Goal: Task Accomplishment & Management: Complete application form

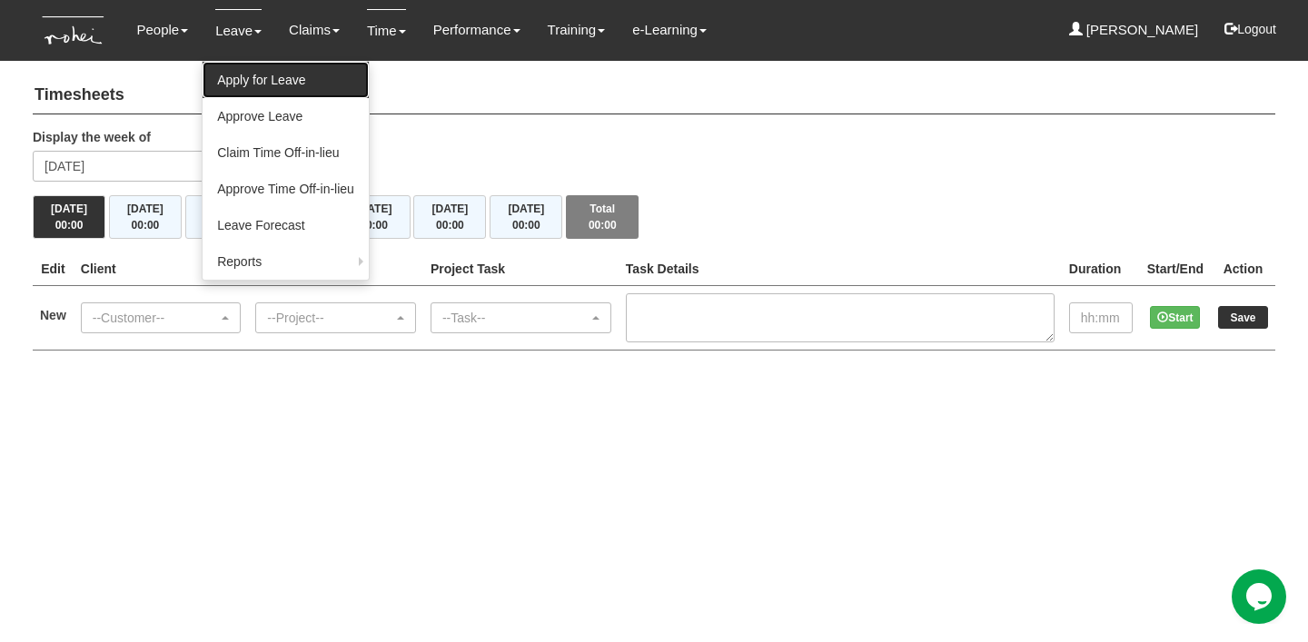
click at [232, 69] on link "Apply for Leave" at bounding box center [286, 80] width 166 height 36
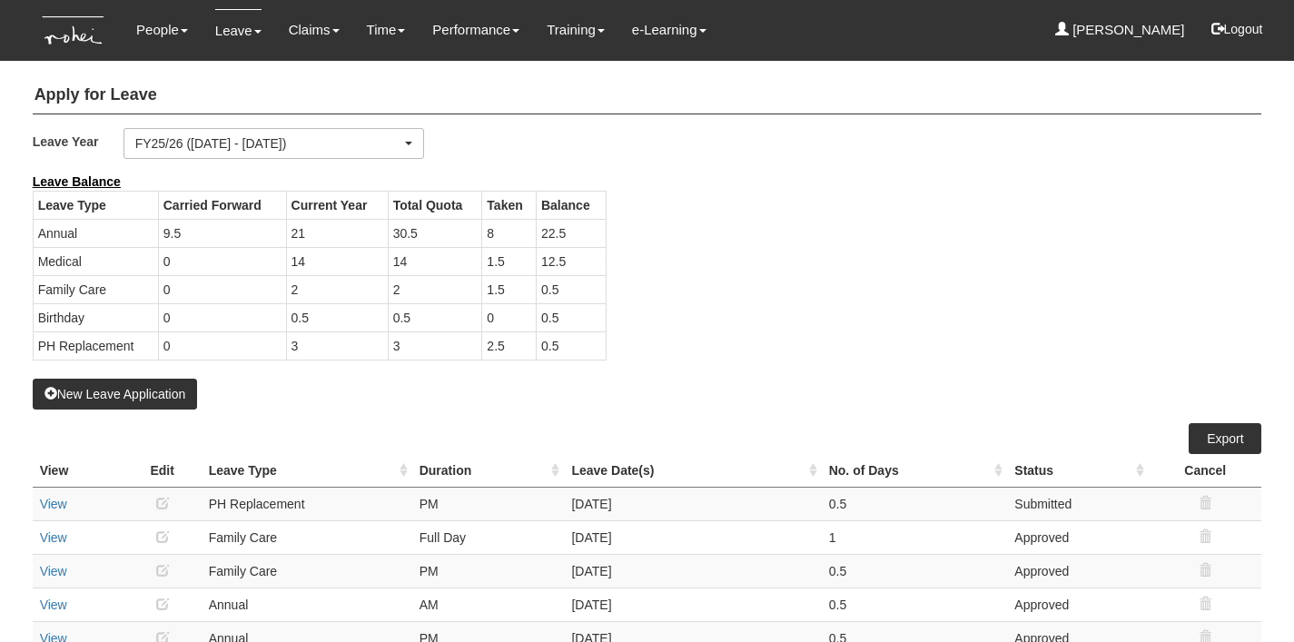
select select "50"
click at [124, 391] on button "New Leave Application" at bounding box center [115, 394] width 165 height 31
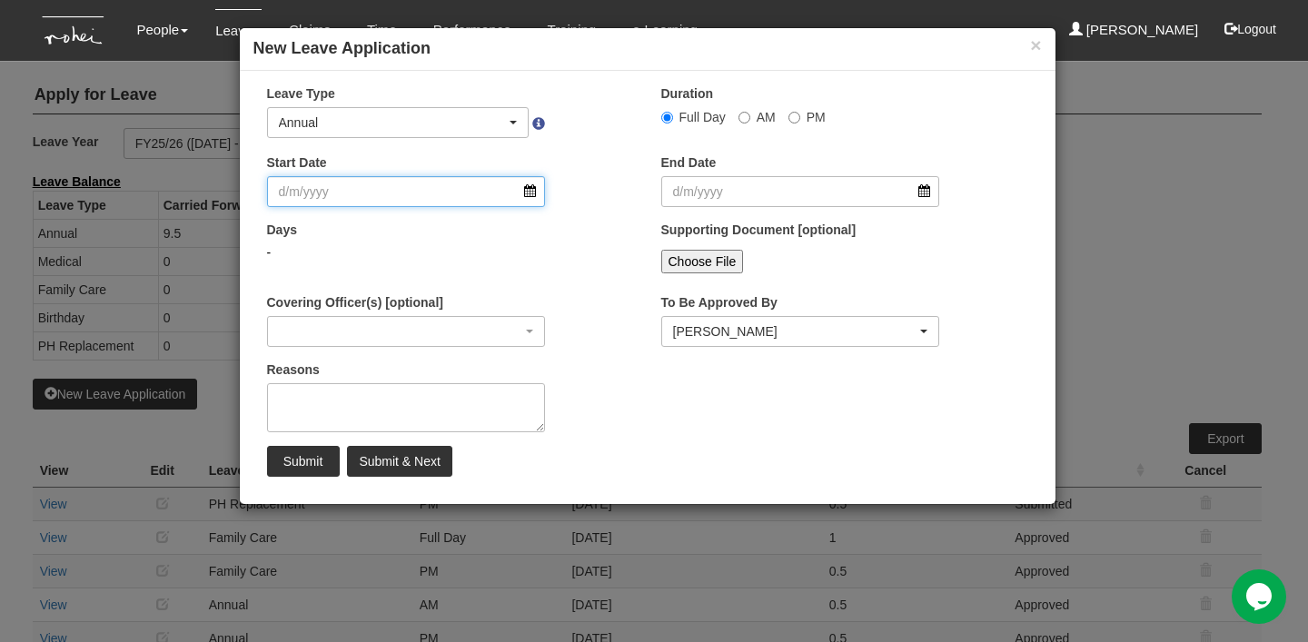
click at [411, 201] on input "Start Date" at bounding box center [406, 191] width 279 height 31
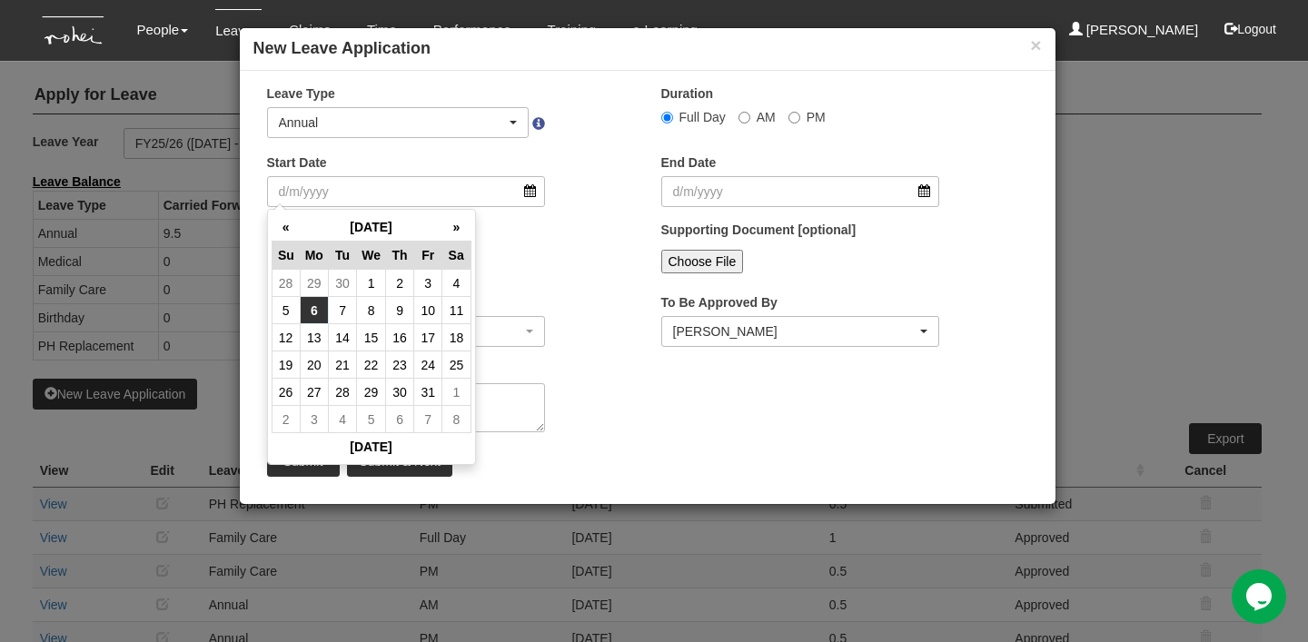
click at [314, 312] on td "6" at bounding box center [314, 310] width 28 height 27
type input "[DATE]"
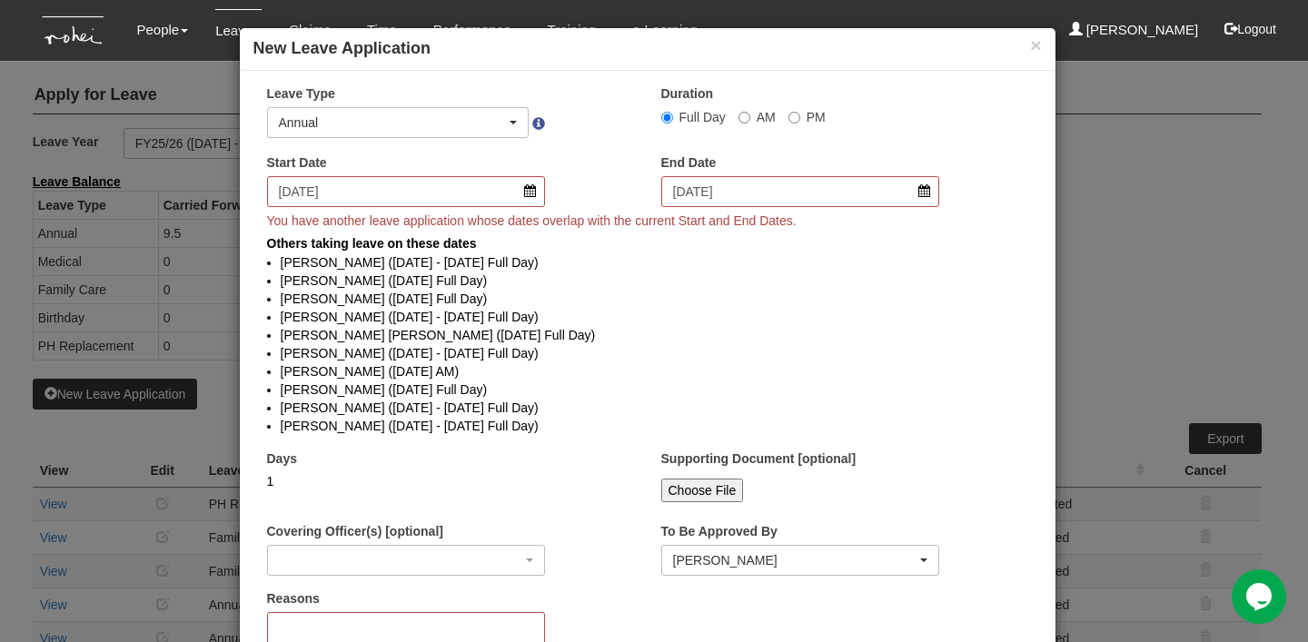
select select
click at [1030, 50] on button "×" at bounding box center [1035, 44] width 11 height 19
